Goal: Ask a question: Seek information or help from site administrators or community

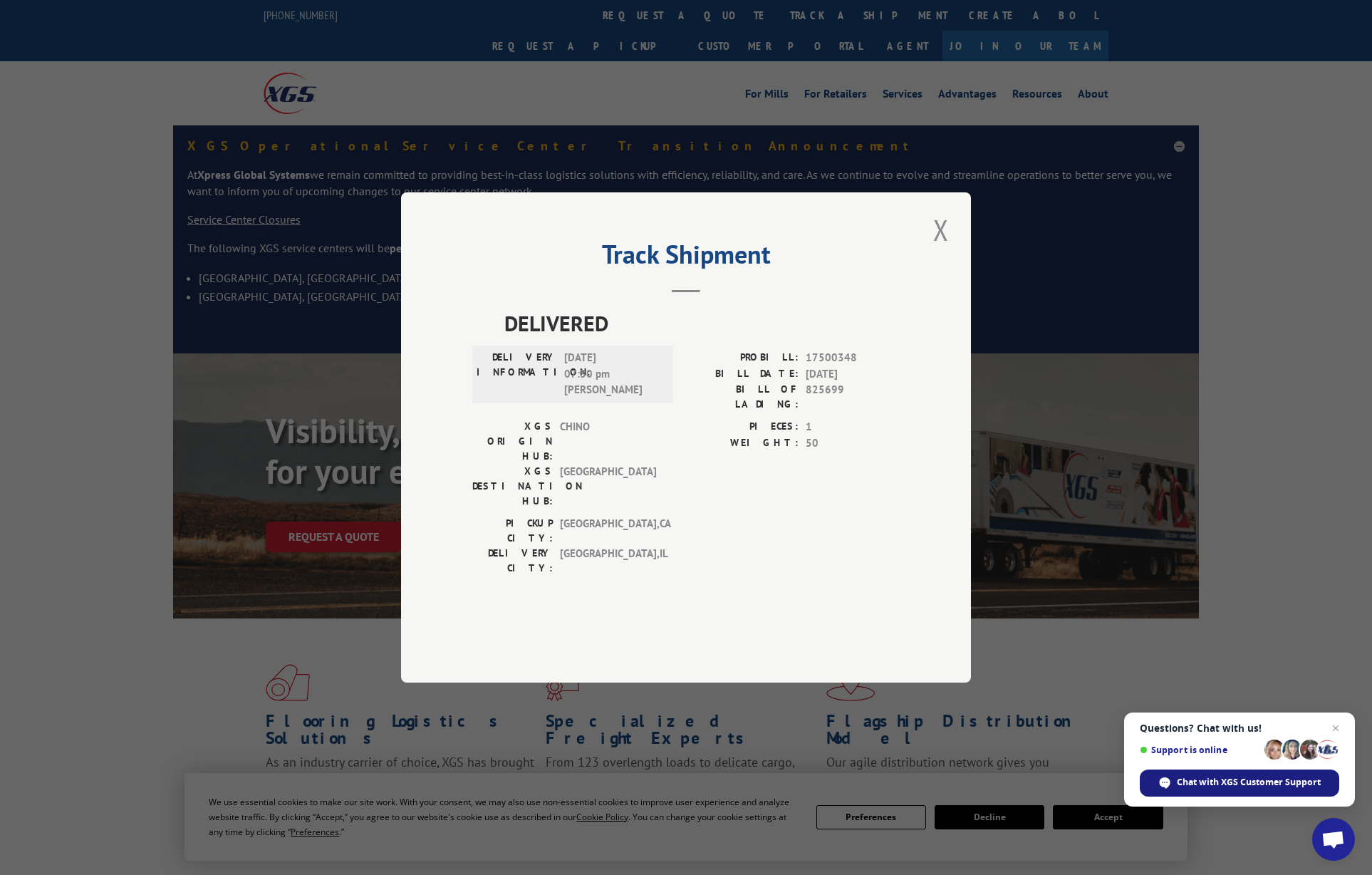
click at [1236, 783] on span "Chat with XGS Customer Support" at bounding box center [1248, 782] width 144 height 13
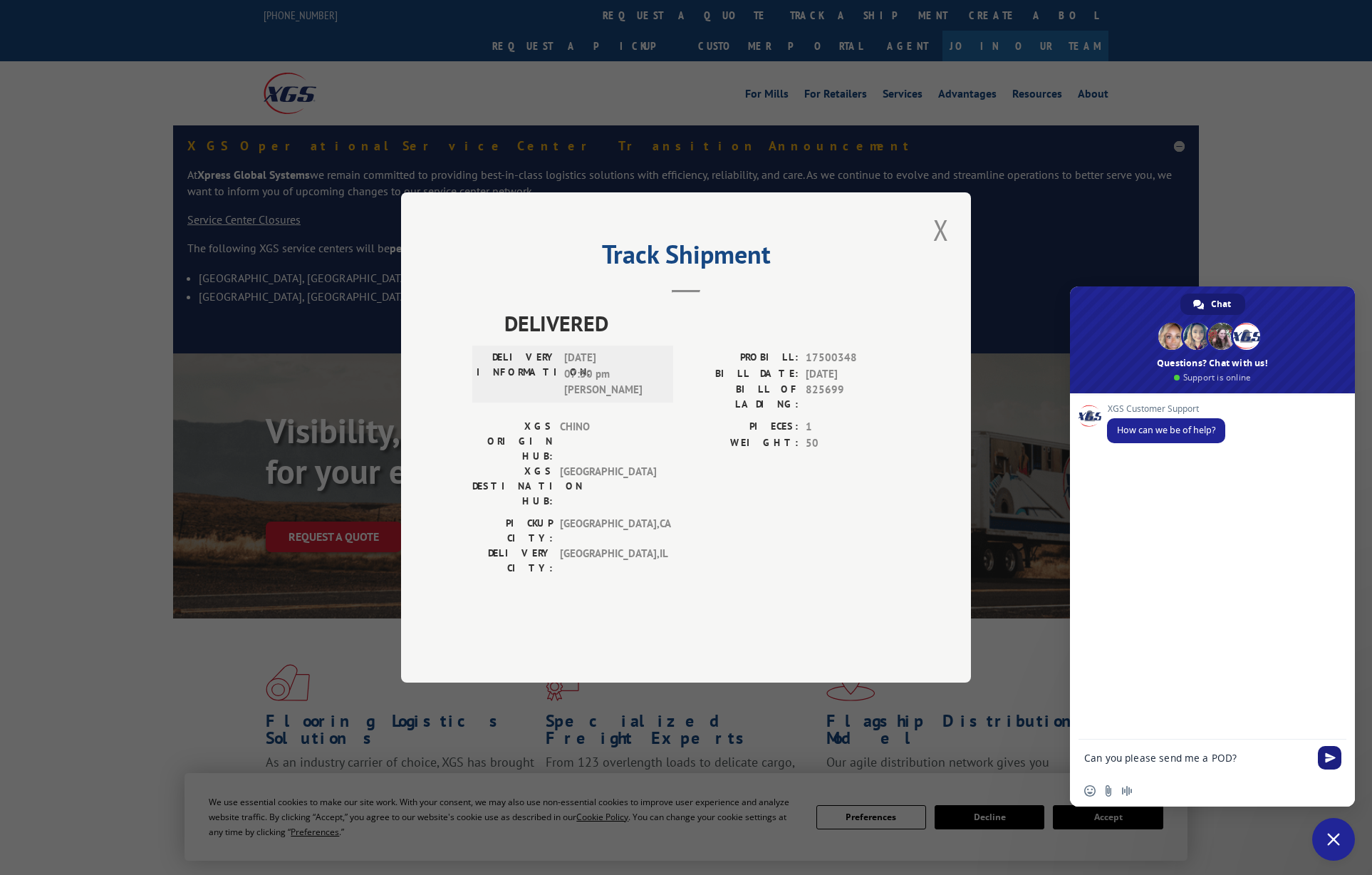
type textarea "Can you please send me a POD?"
click at [1328, 757] on span "Send" at bounding box center [1330, 758] width 11 height 11
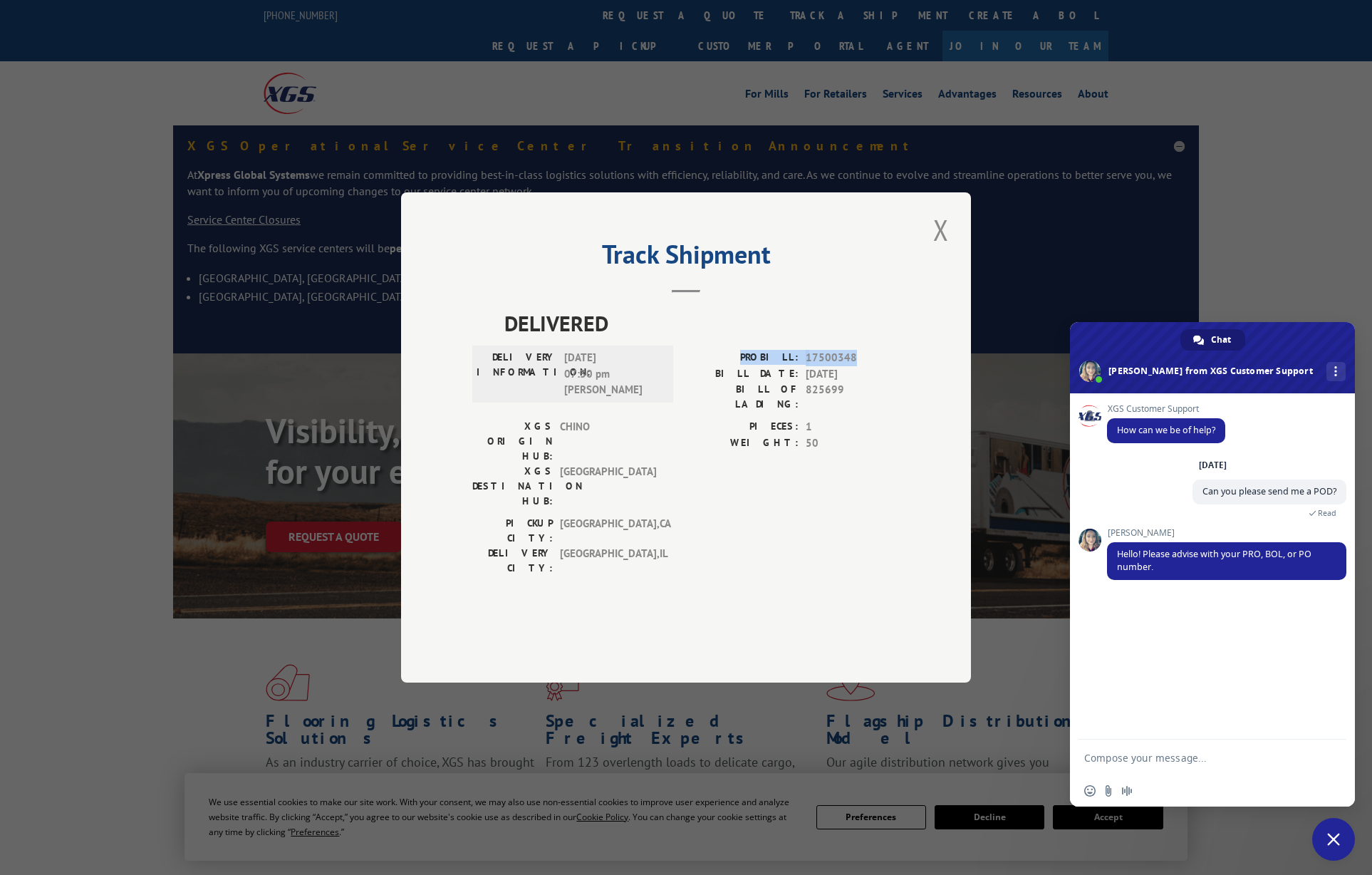
drag, startPoint x: 853, startPoint y: 397, endPoint x: 758, endPoint y: 398, distance: 95.0
click at [758, 366] on div "PROBILL: 17500348" at bounding box center [792, 357] width 214 height 16
copy div "PROBILL: 17500348"
click at [1224, 768] on textarea "Compose your message..." at bounding box center [1197, 758] width 228 height 36
paste textarea "PROBILL: 17500348"
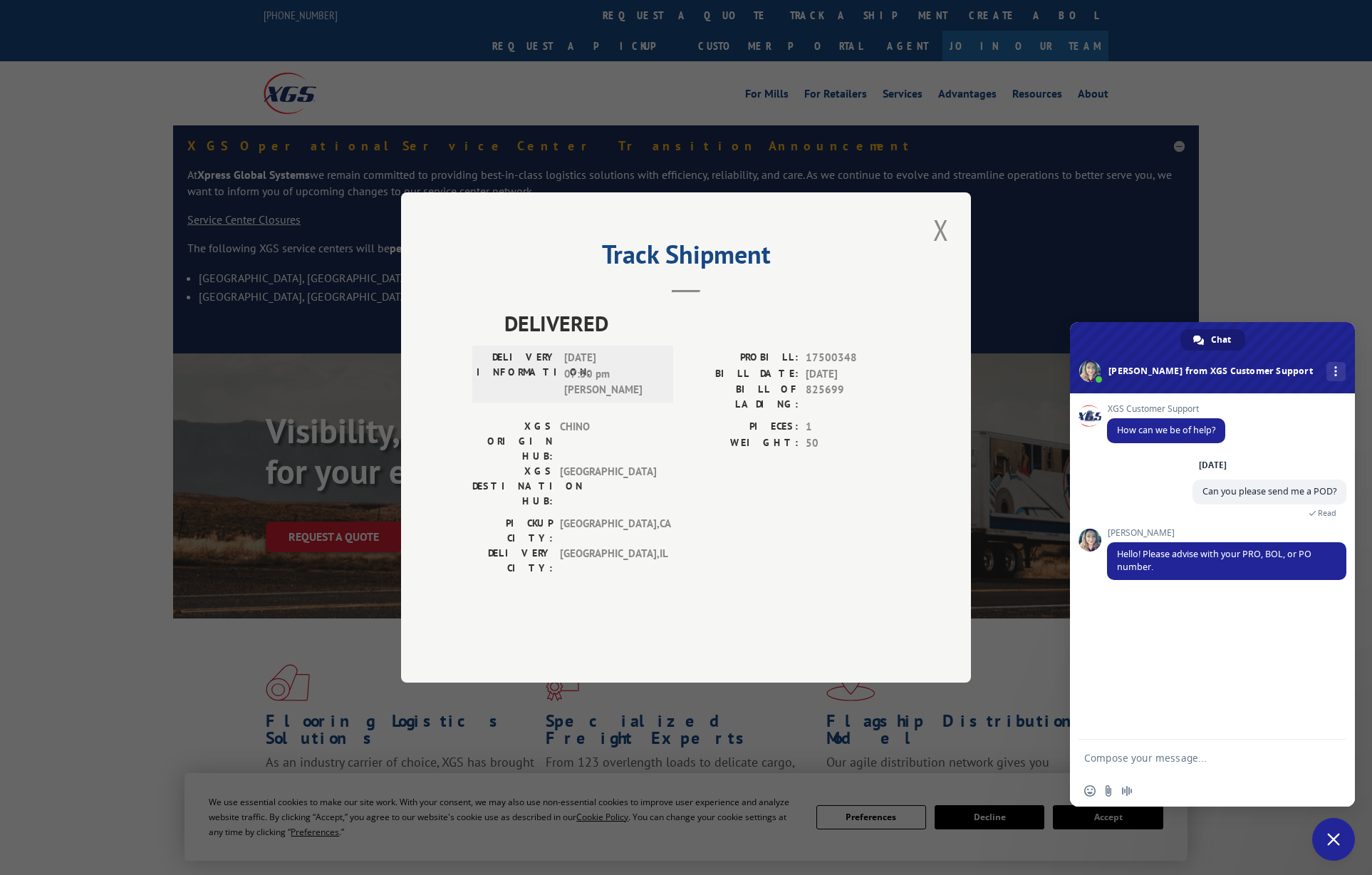
type textarea "PROBILL: 17500348"
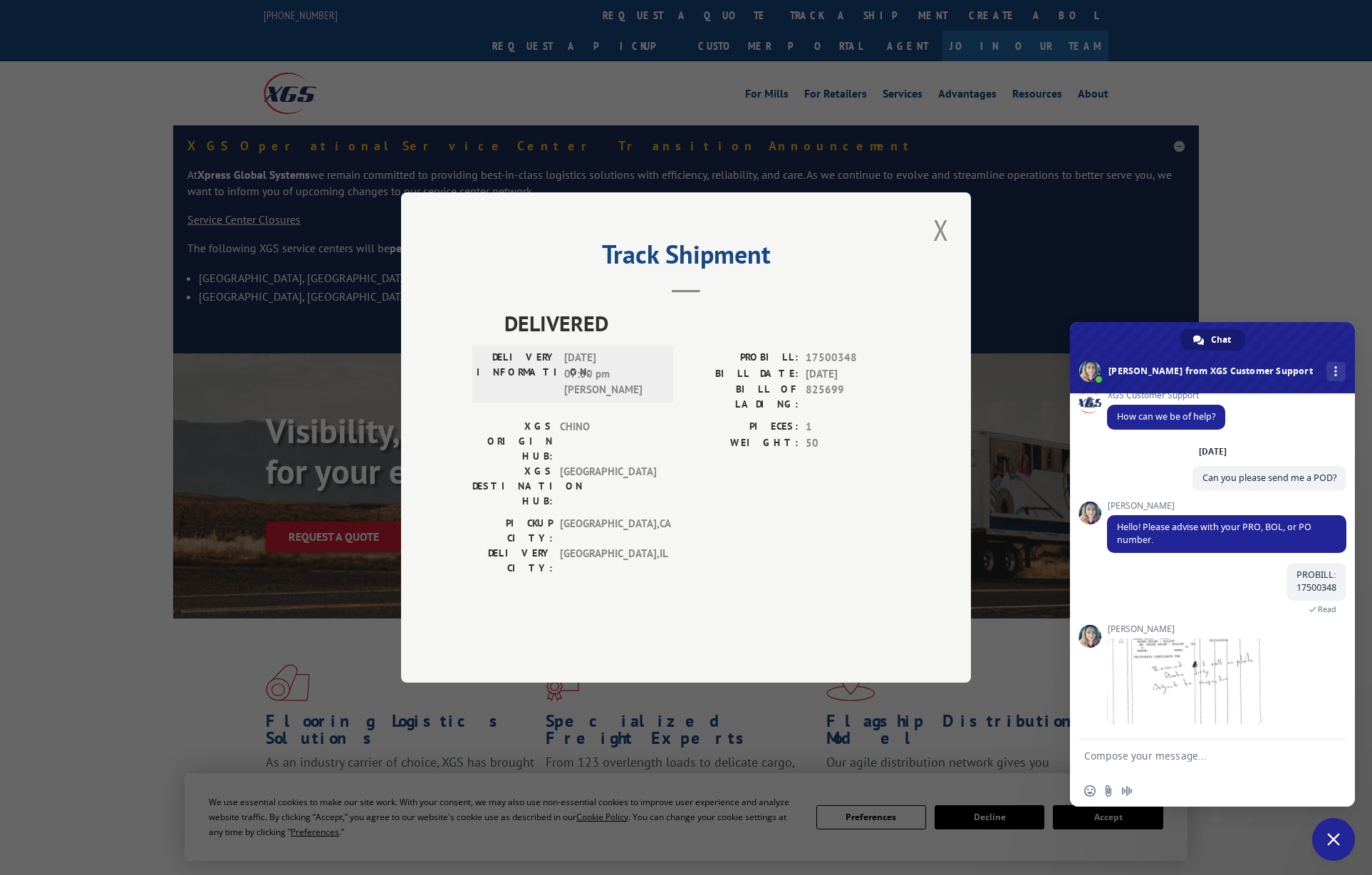
scroll to position [43, 0]
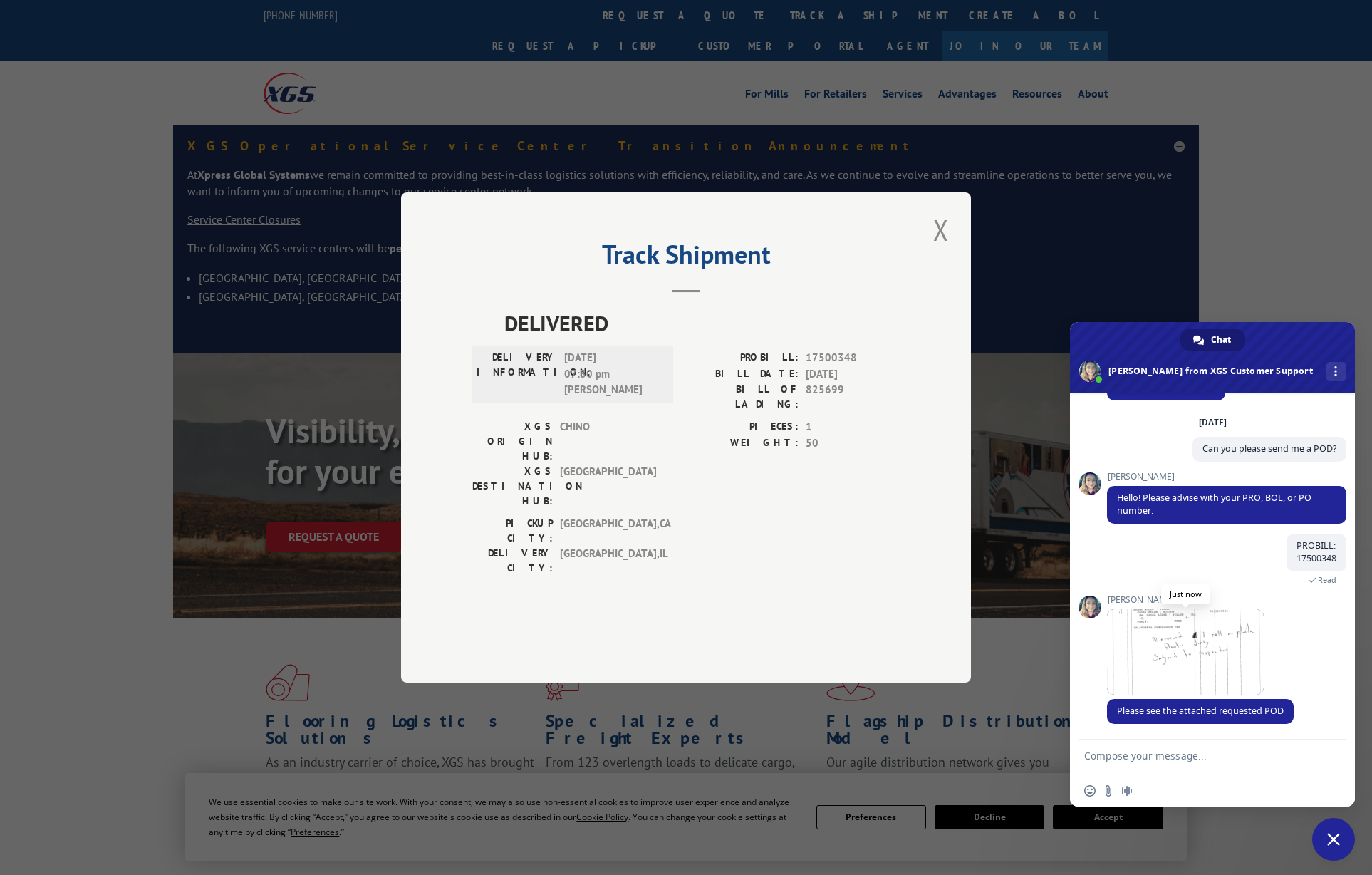
click at [1203, 643] on span at bounding box center [1186, 652] width 157 height 85
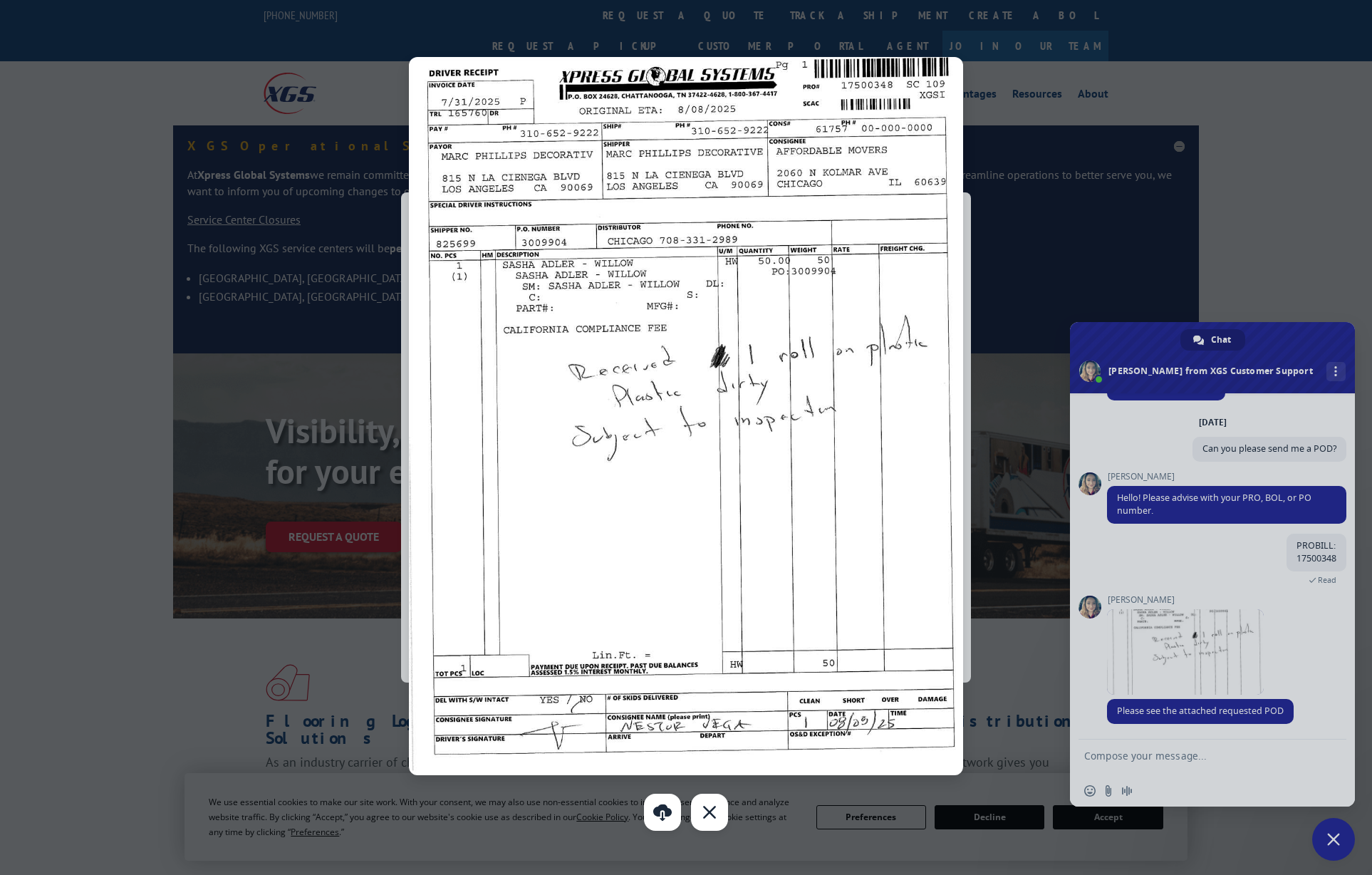
click at [1189, 753] on div at bounding box center [686, 438] width 1372 height 875
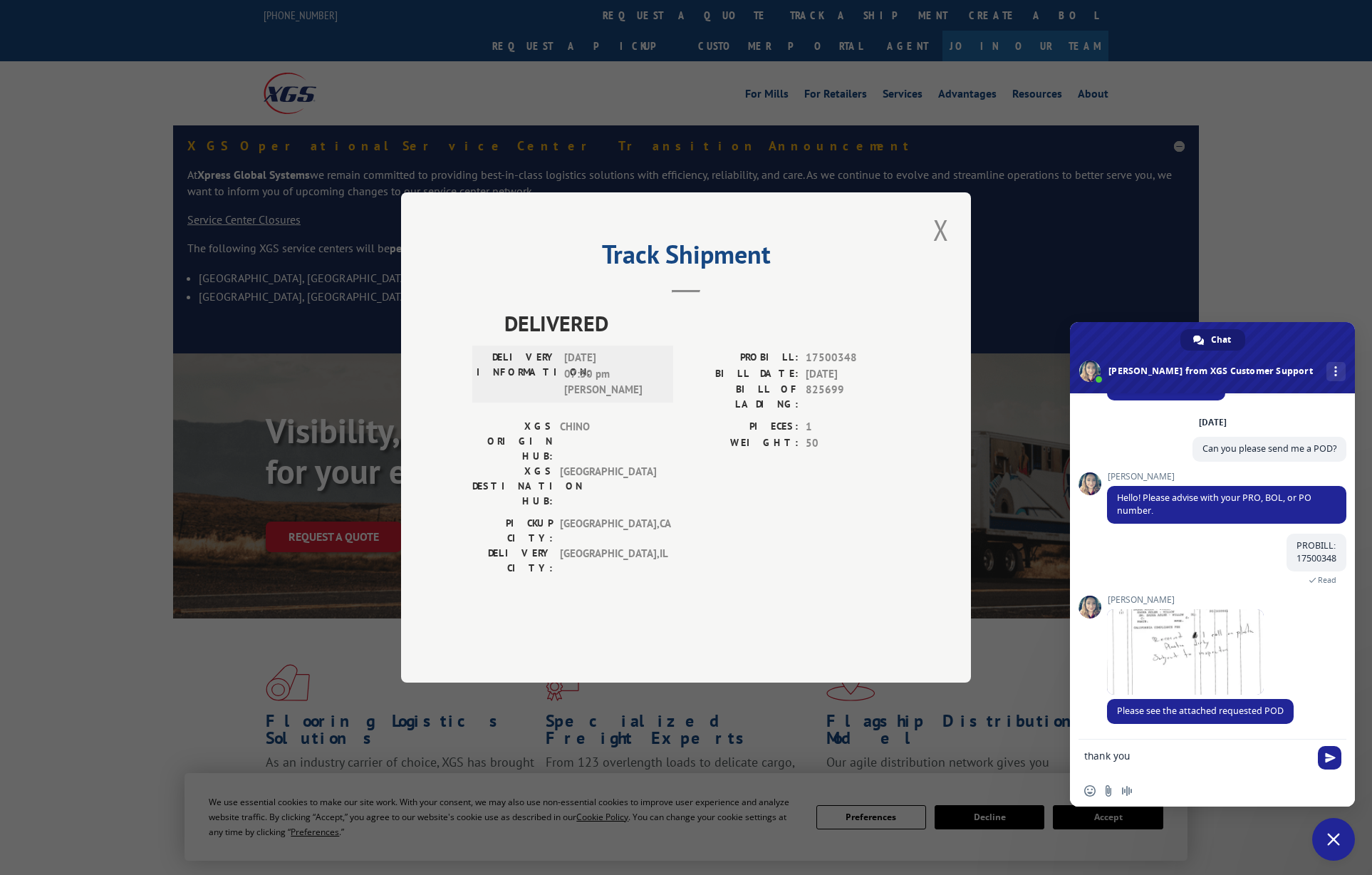
type textarea "thank you!"
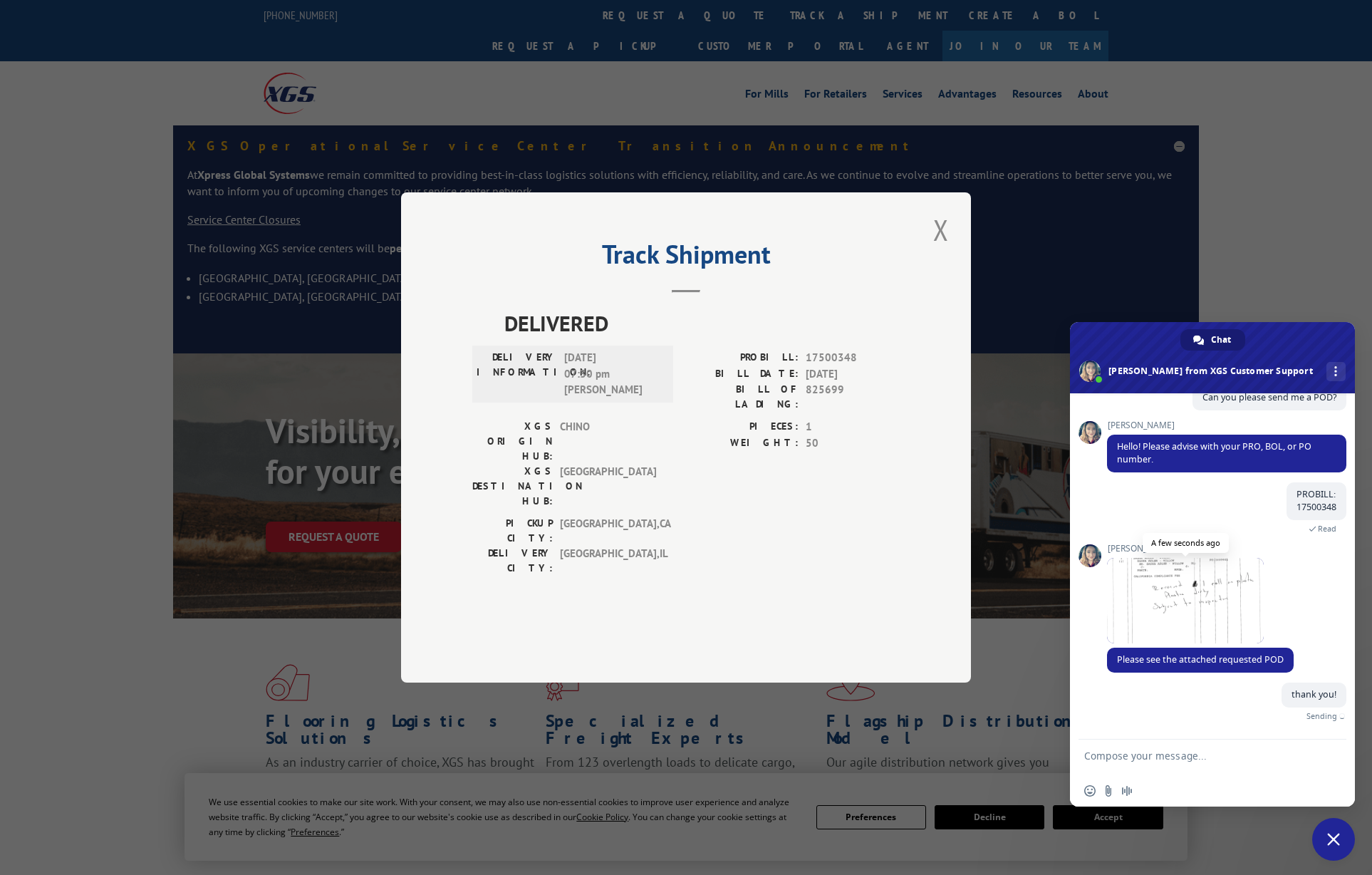
click at [1141, 577] on span at bounding box center [1186, 601] width 157 height 85
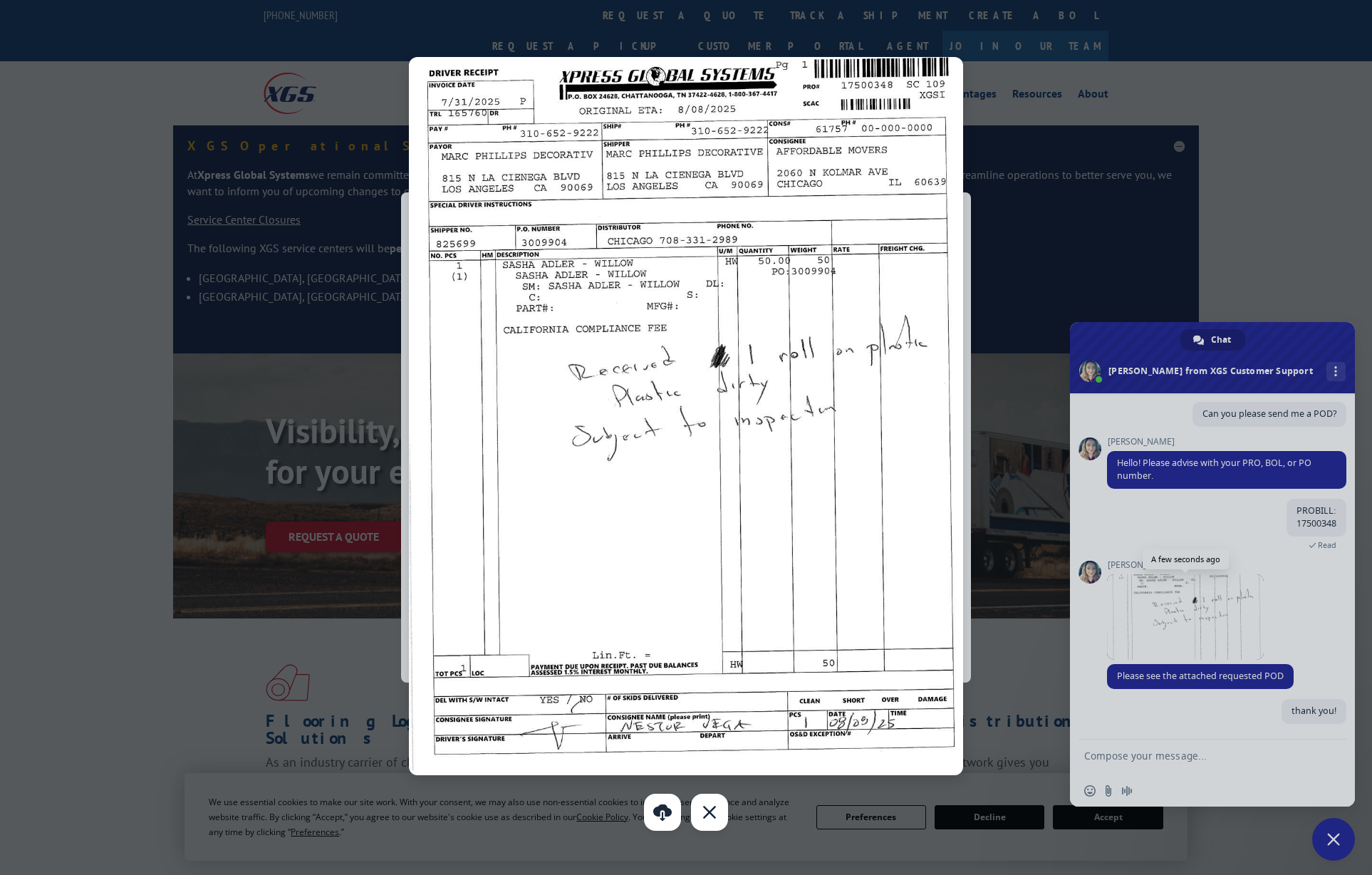
scroll to position [78, 0]
